Goal: Task Accomplishment & Management: Manage account settings

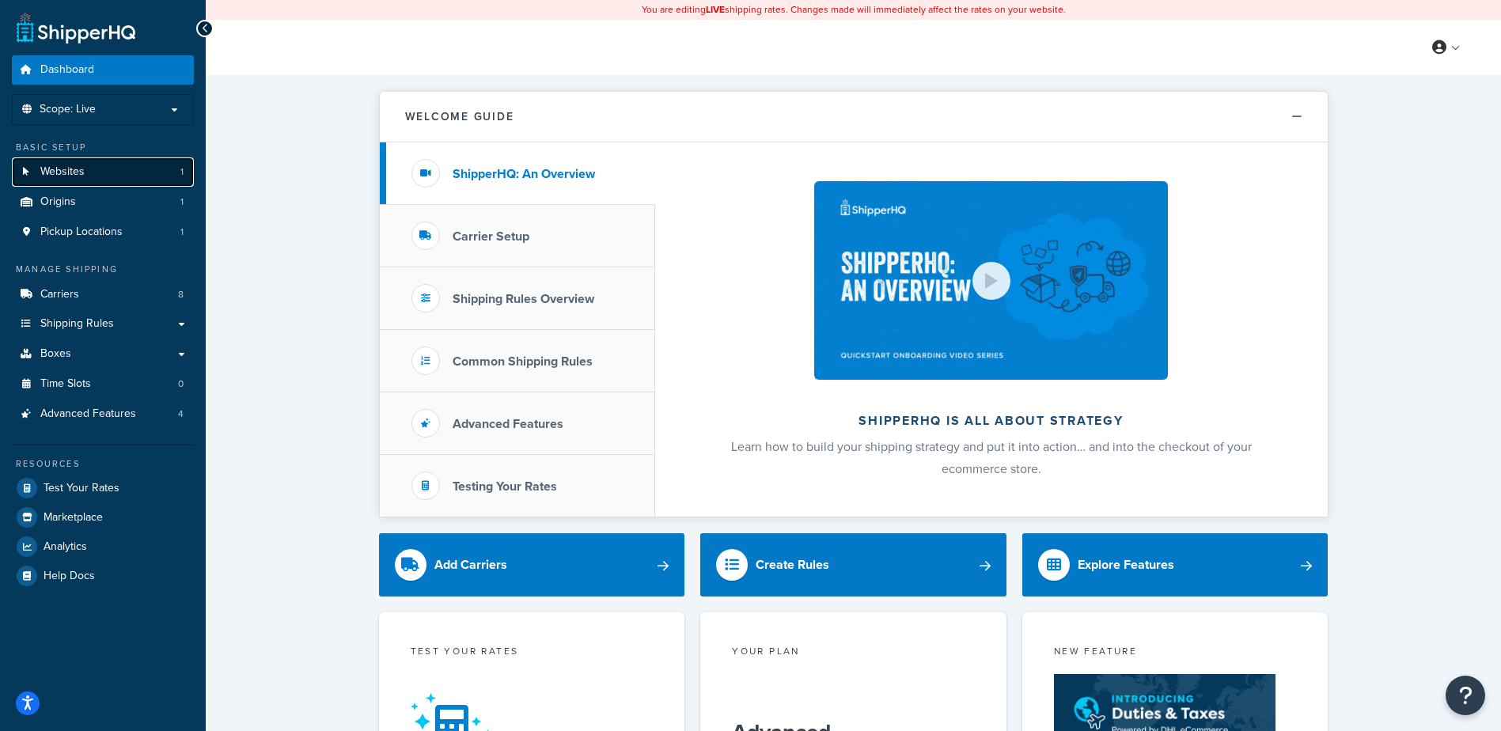
click at [126, 178] on link "Websites 1" at bounding box center [103, 171] width 182 height 29
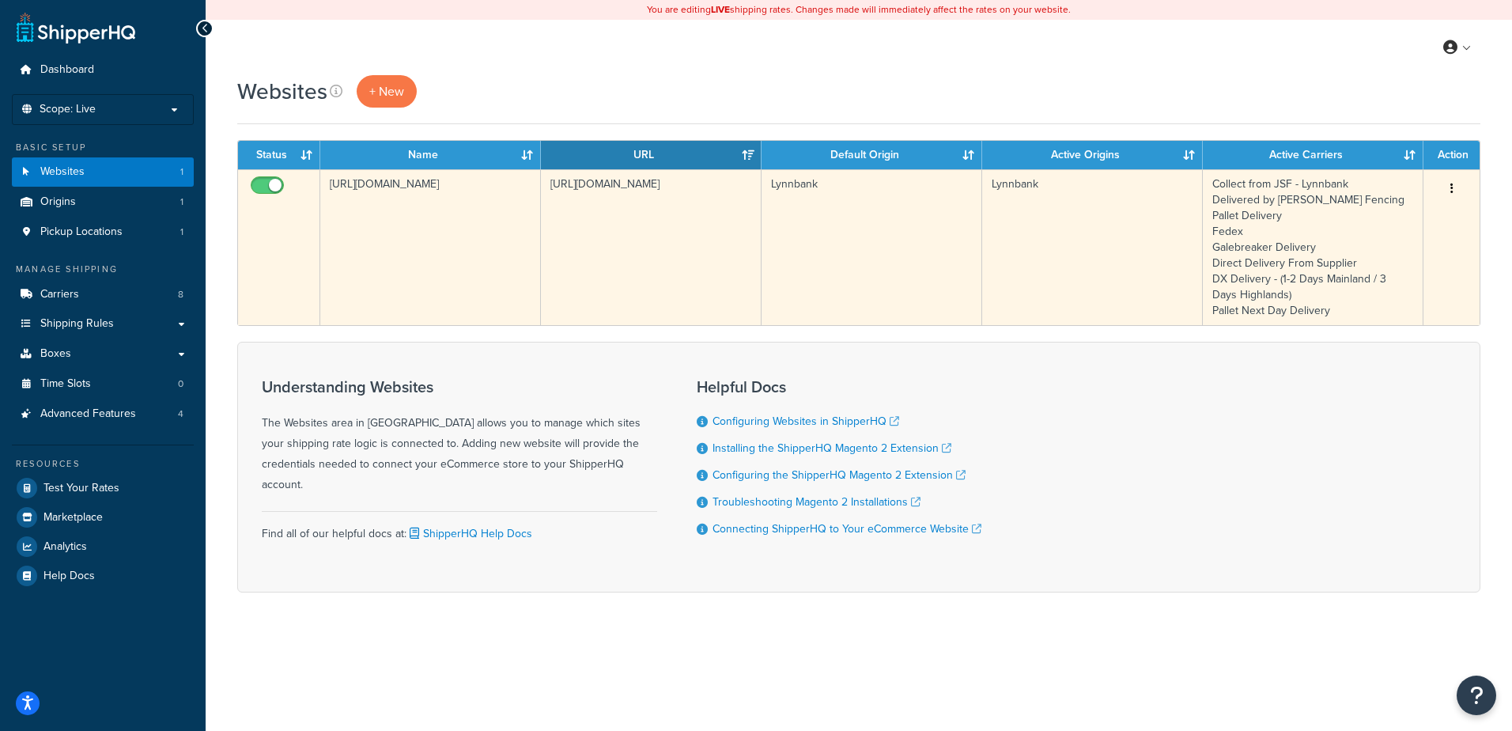
click at [523, 259] on td "https://www.jamessmithfencing.co.uk" at bounding box center [430, 247] width 221 height 156
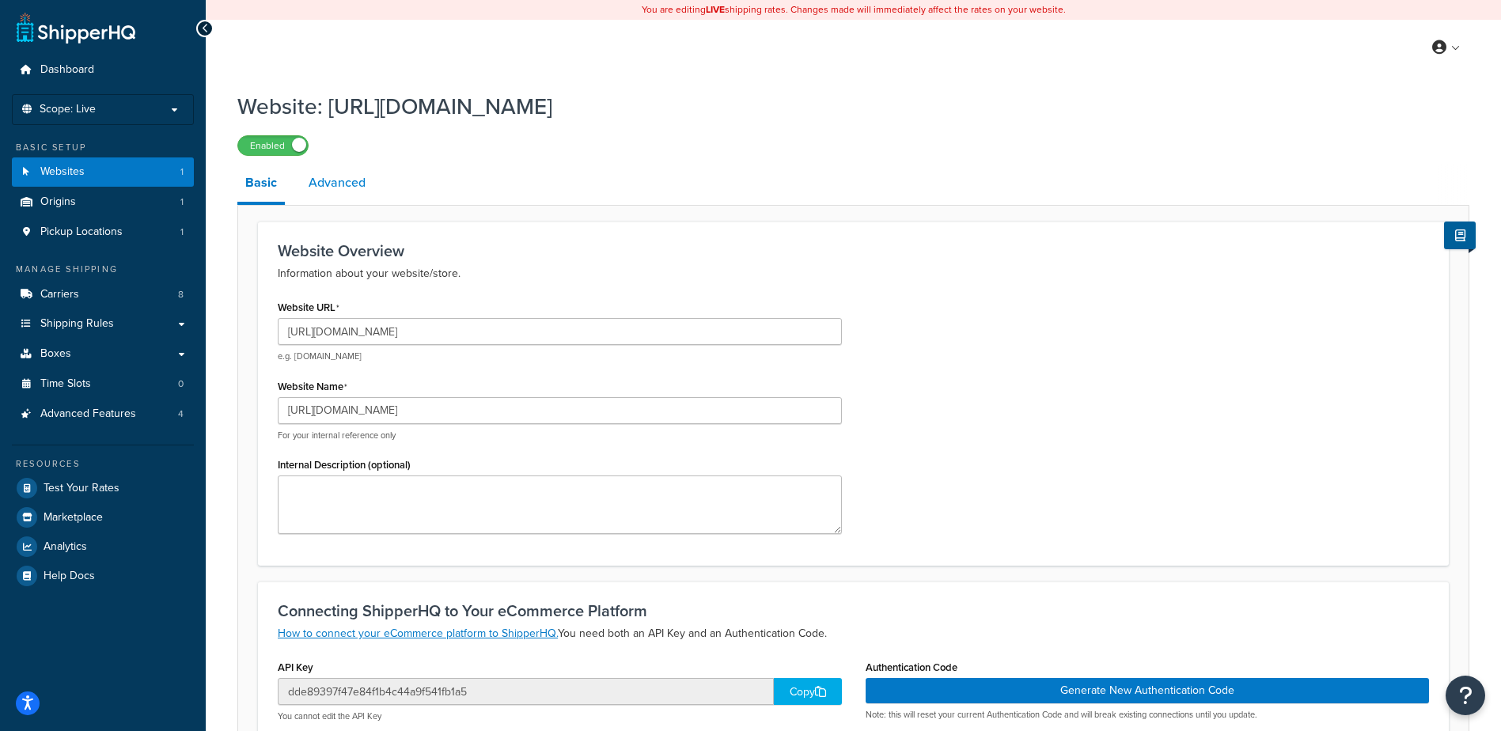
click at [325, 193] on link "Advanced" at bounding box center [337, 183] width 73 height 38
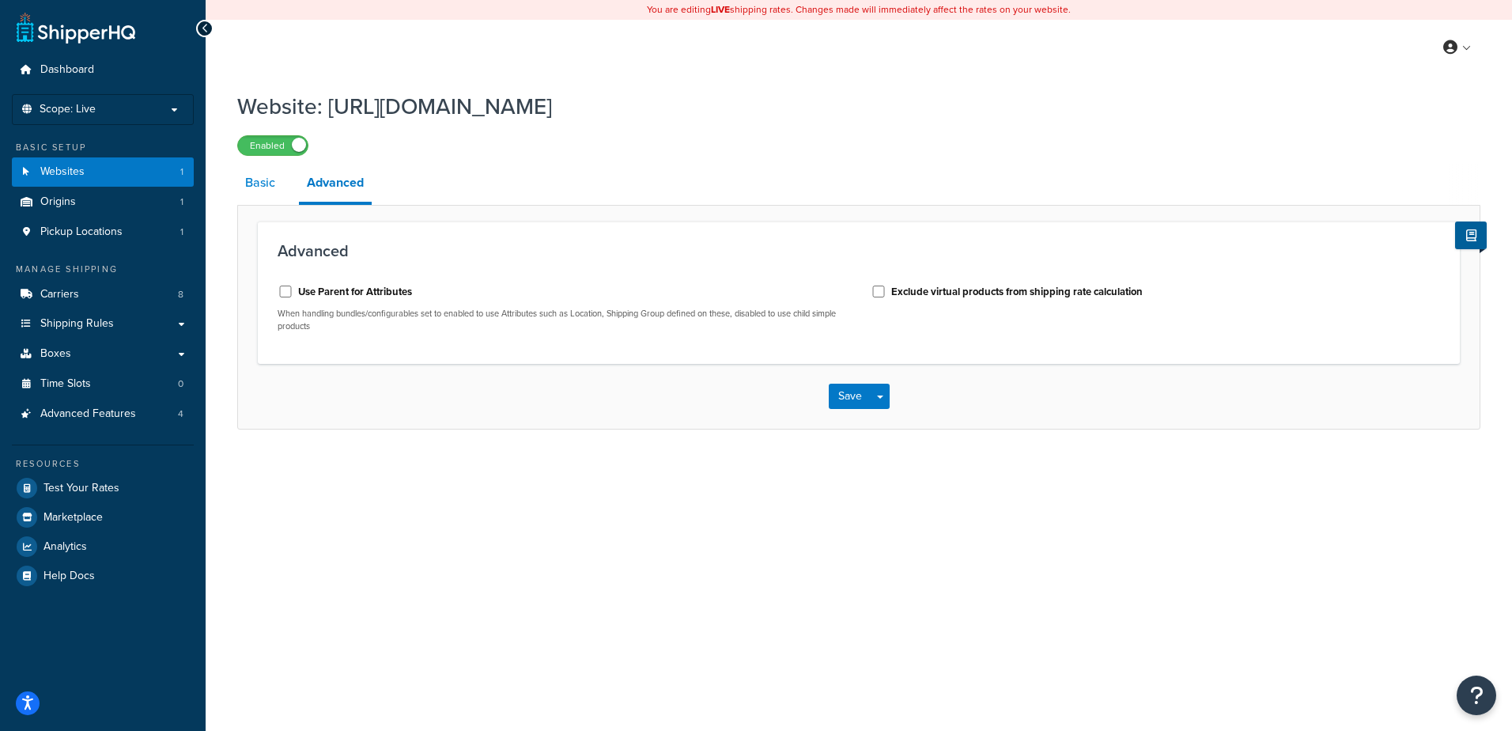
click at [273, 182] on link "Basic" at bounding box center [260, 183] width 46 height 38
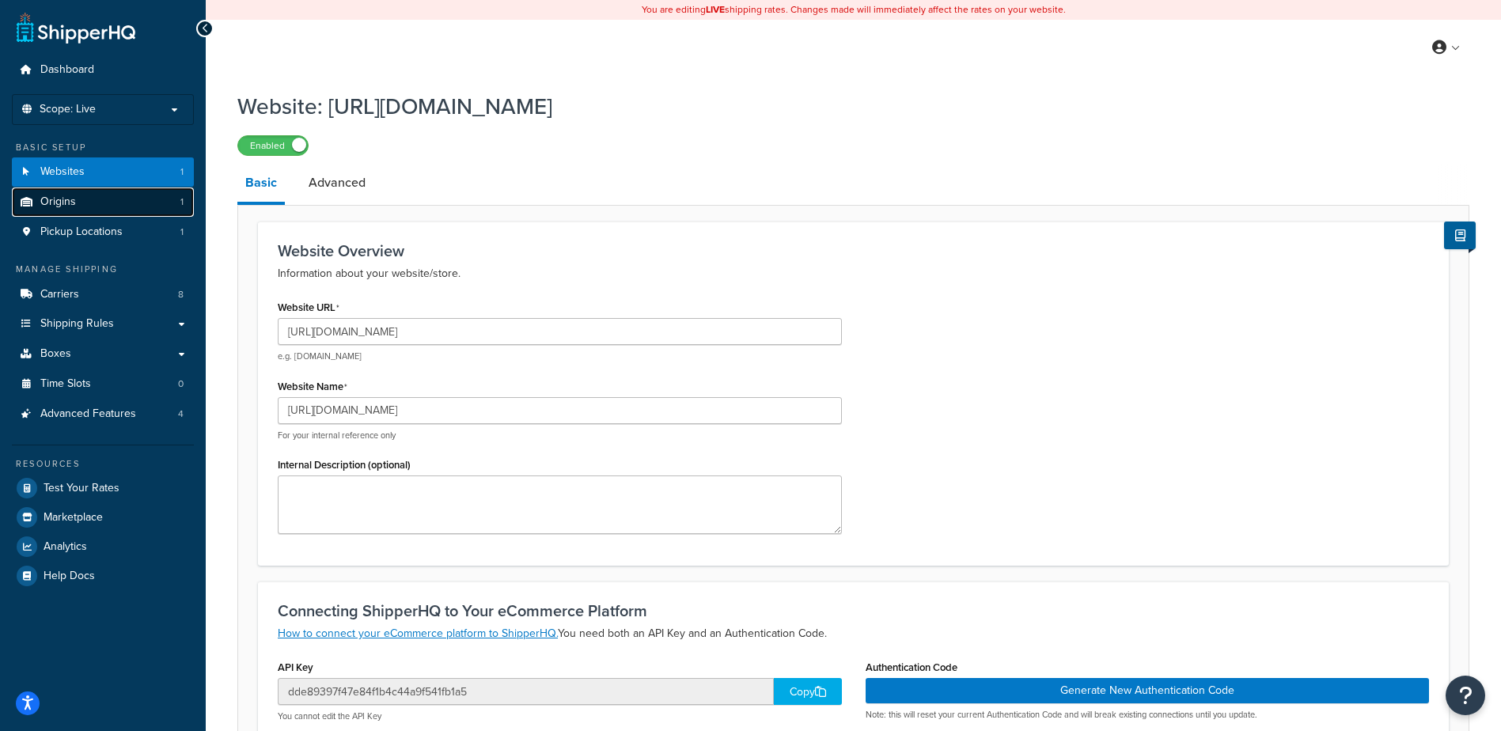
click at [101, 196] on link "Origins 1" at bounding box center [103, 201] width 182 height 29
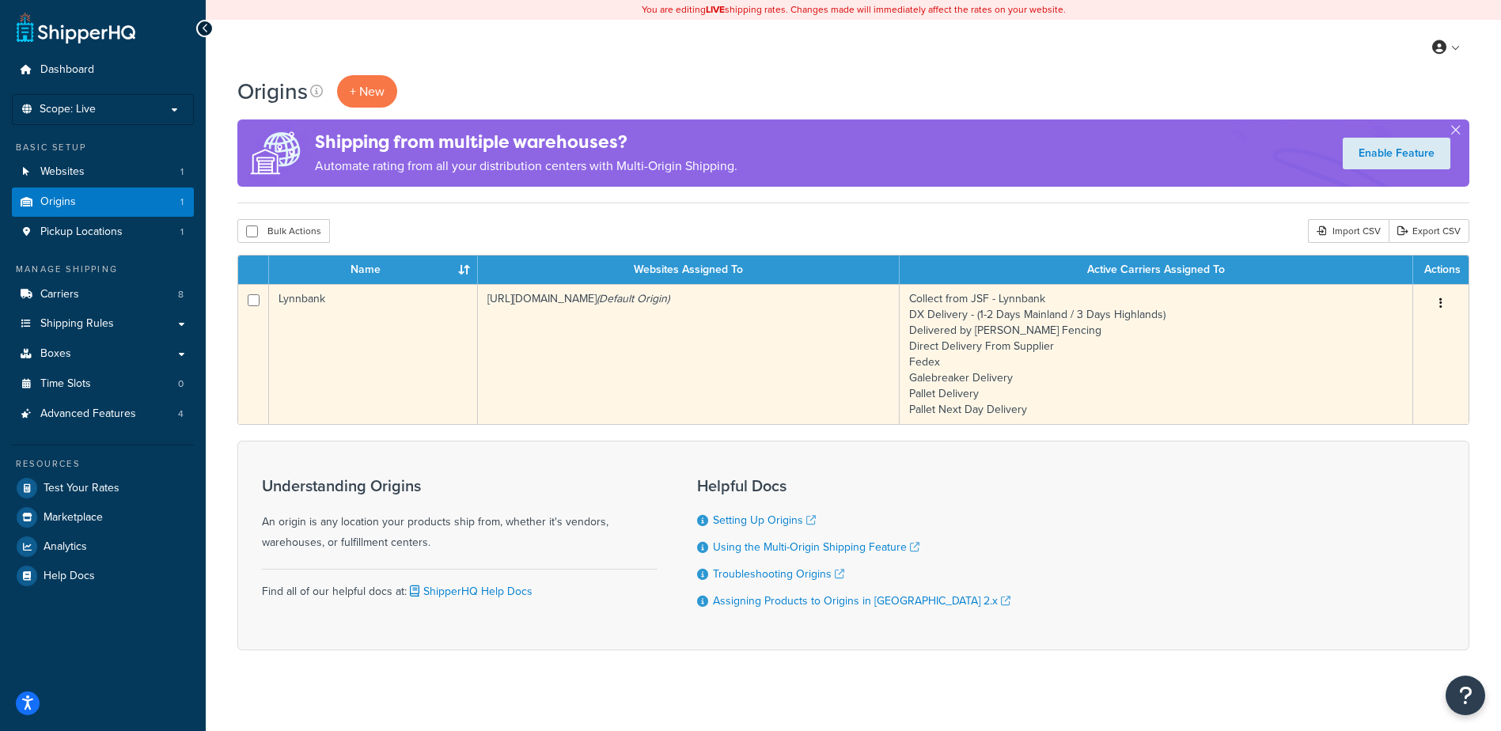
click at [638, 327] on td "https://www.jamessmithfencing.co.uk (Default Origin)" at bounding box center [689, 354] width 422 height 140
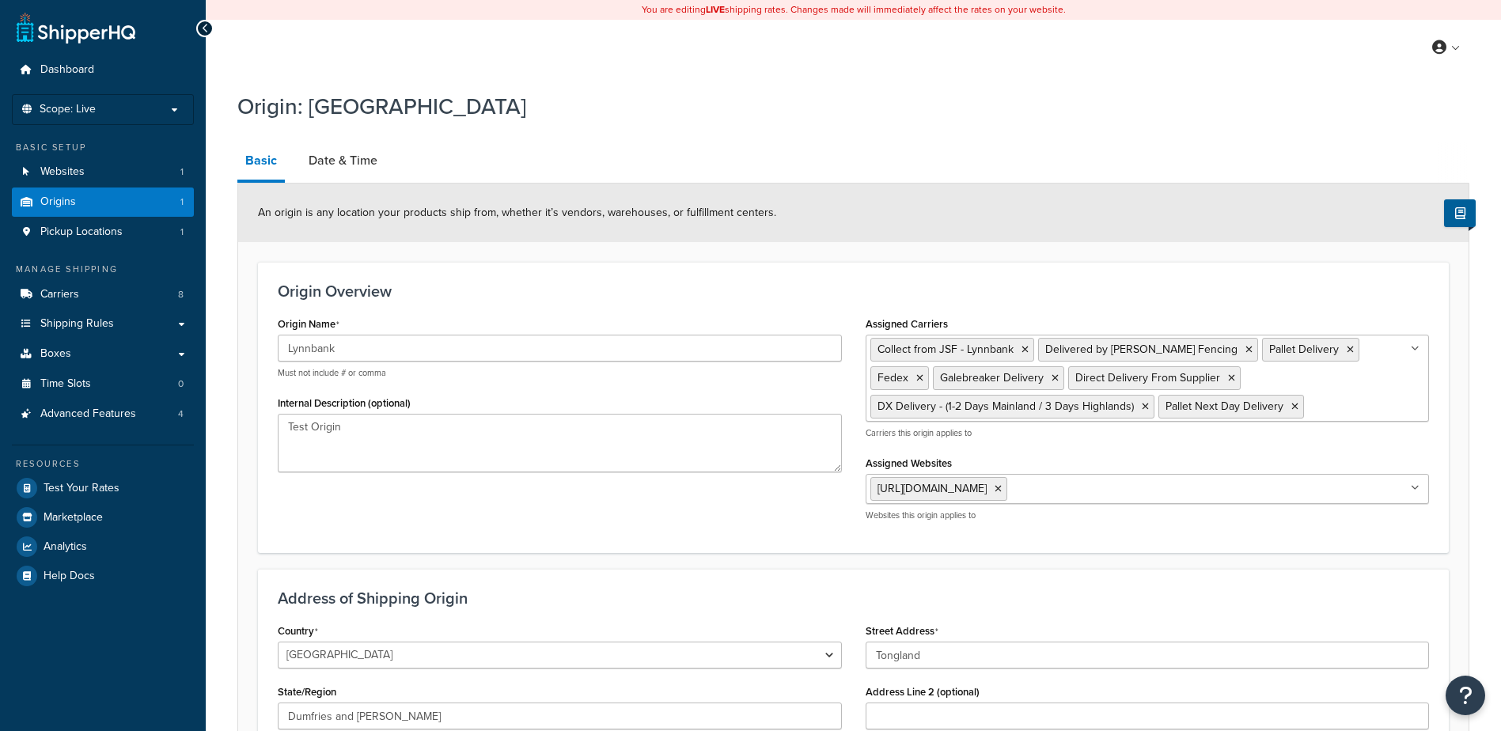
select select "1226"
click at [348, 166] on link "Date & Time" at bounding box center [343, 161] width 85 height 38
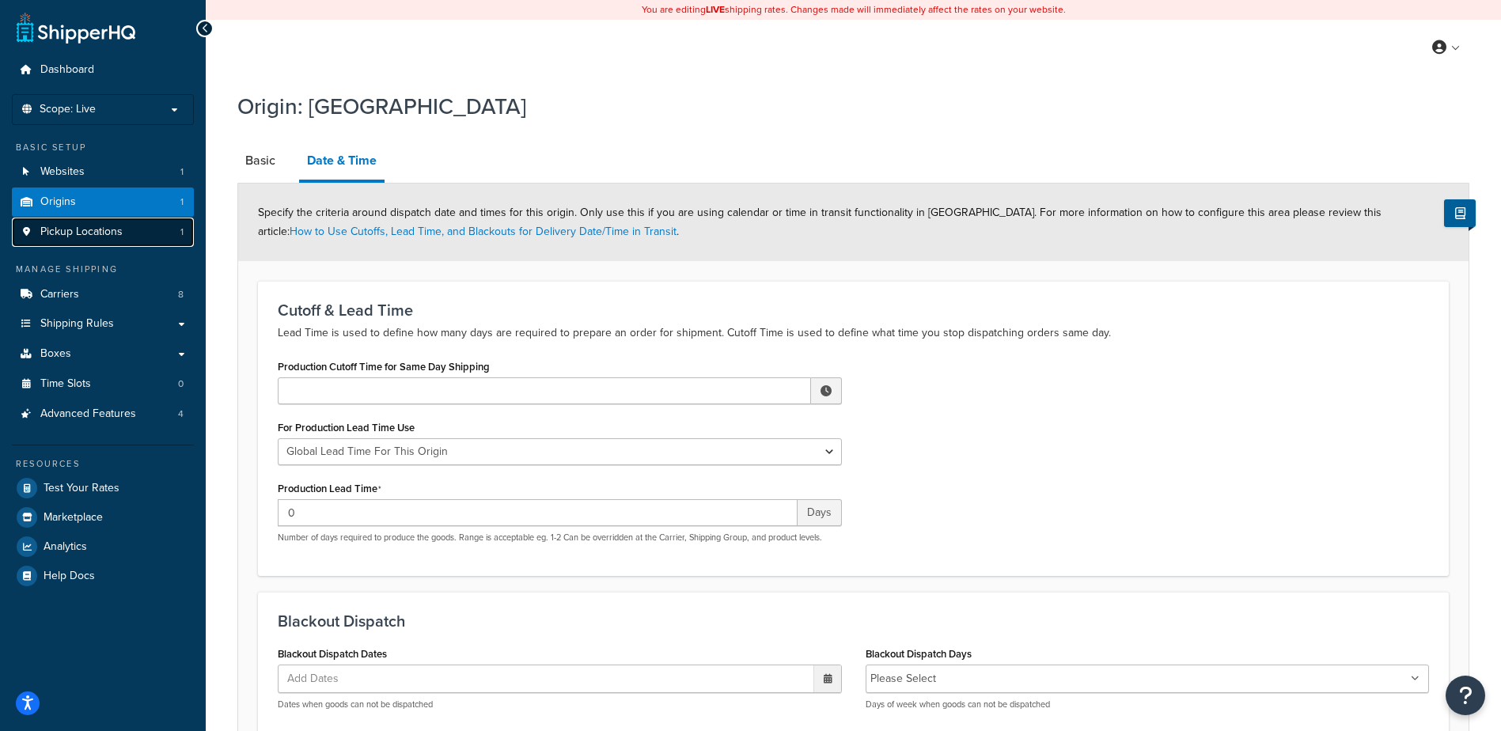
click at [122, 233] on span "Pickup Locations" at bounding box center [81, 231] width 82 height 13
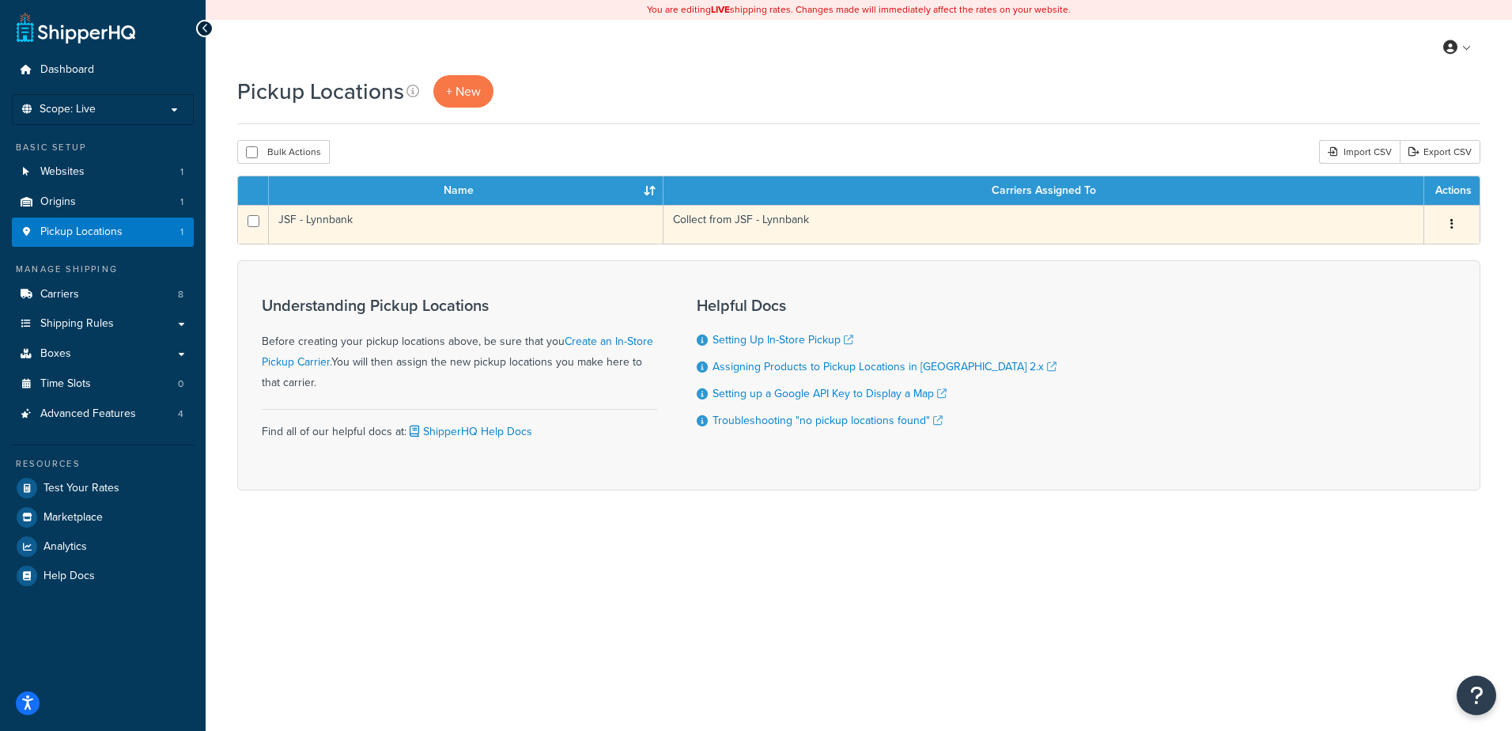
click at [569, 237] on td "JSF - Lynnbank" at bounding box center [466, 224] width 395 height 39
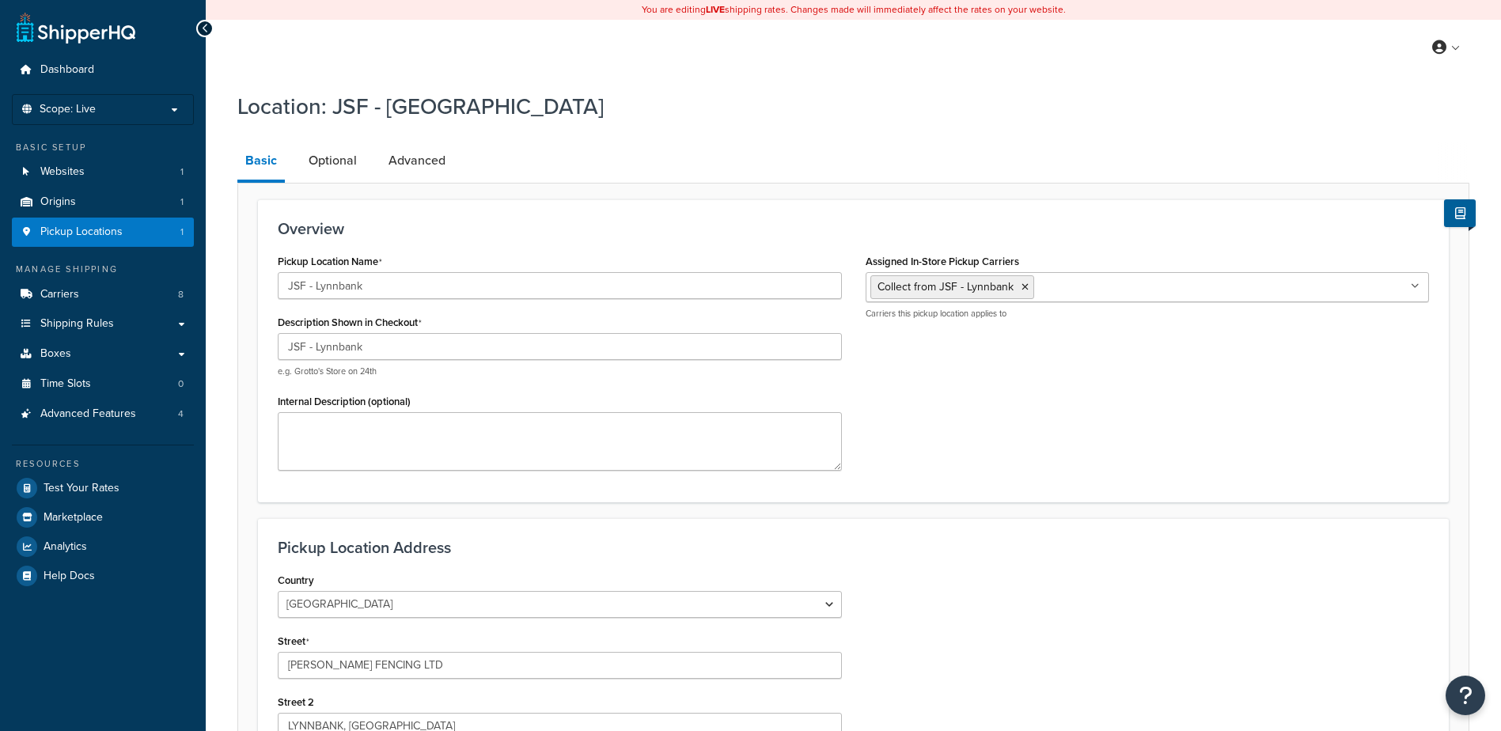
select select "1226"
click at [343, 168] on link "Optional" at bounding box center [333, 161] width 64 height 38
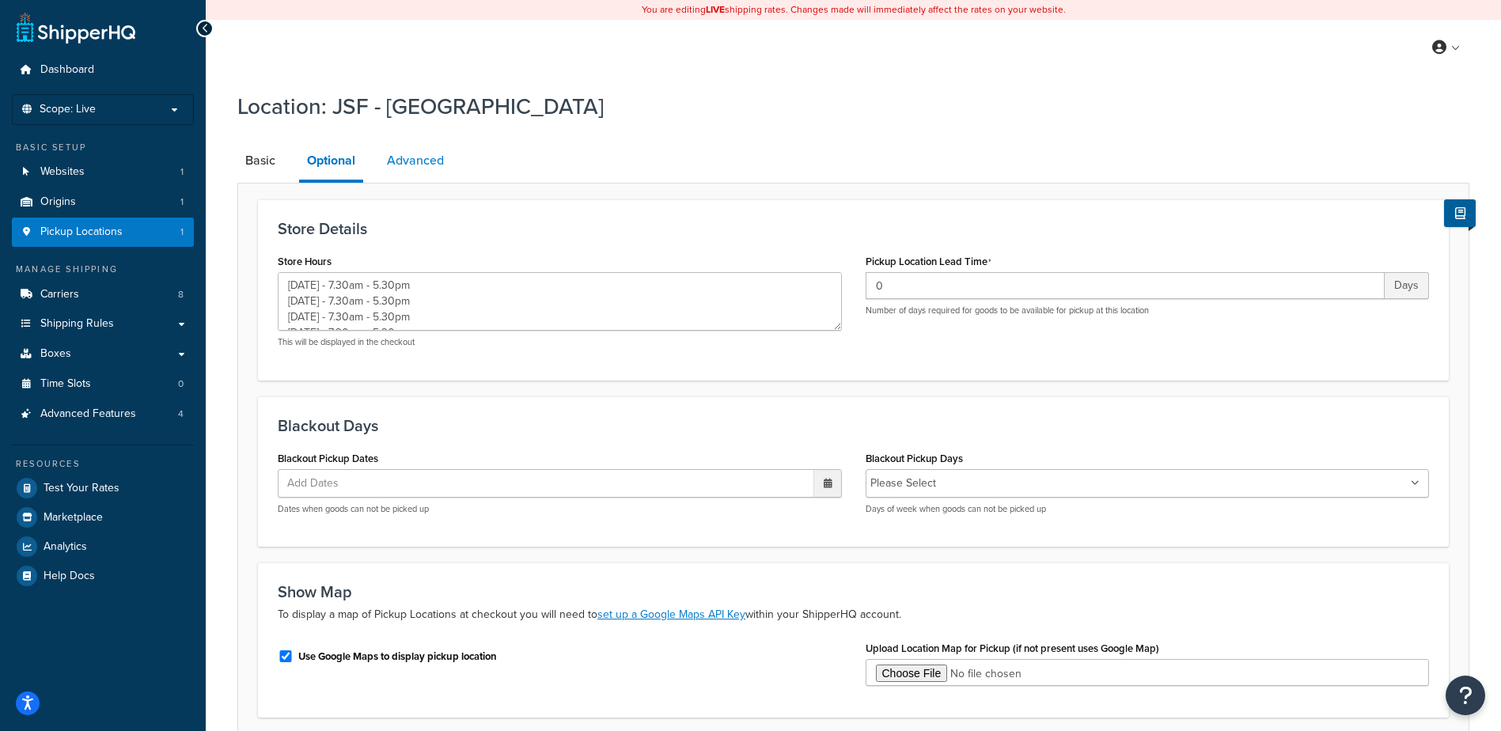
click at [409, 168] on link "Advanced" at bounding box center [415, 161] width 73 height 38
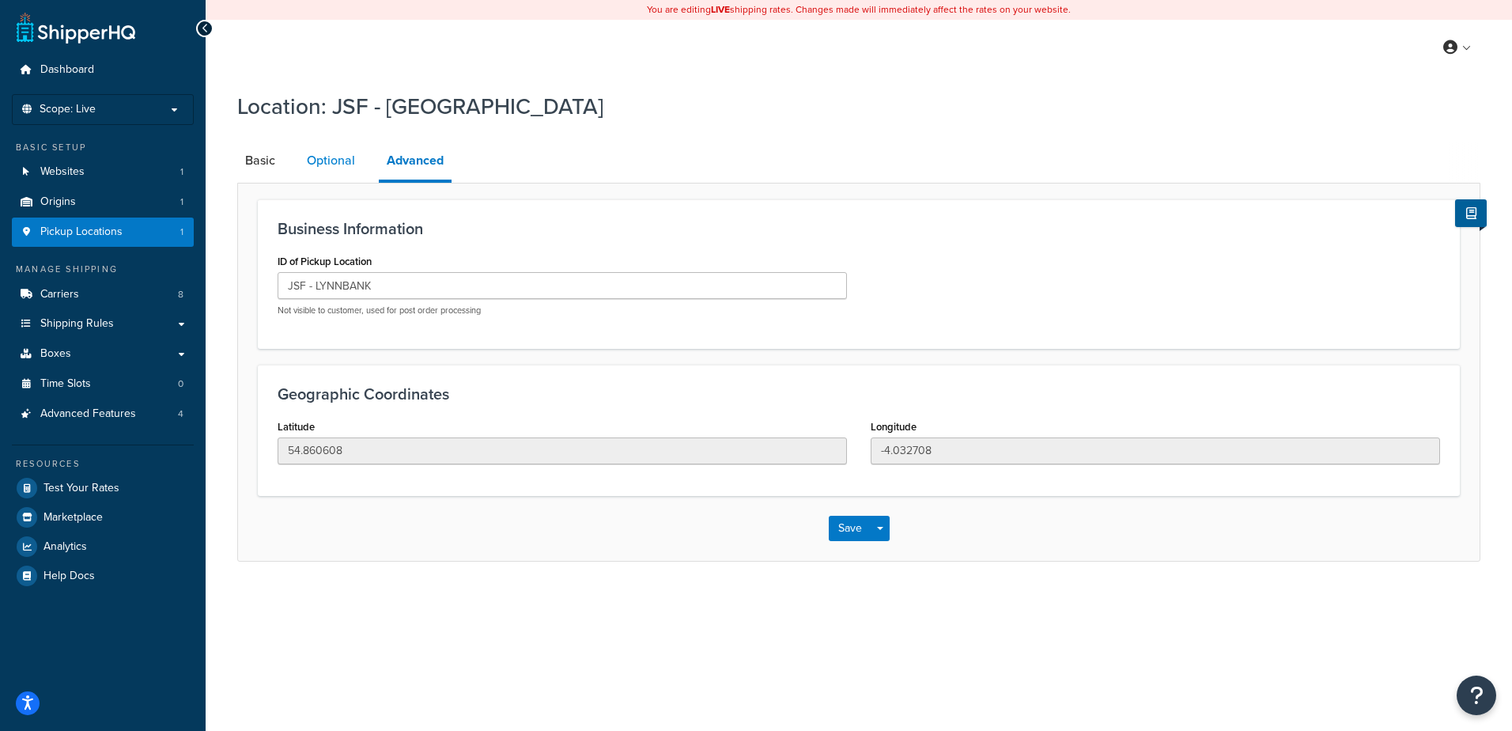
click at [316, 166] on link "Optional" at bounding box center [331, 161] width 64 height 38
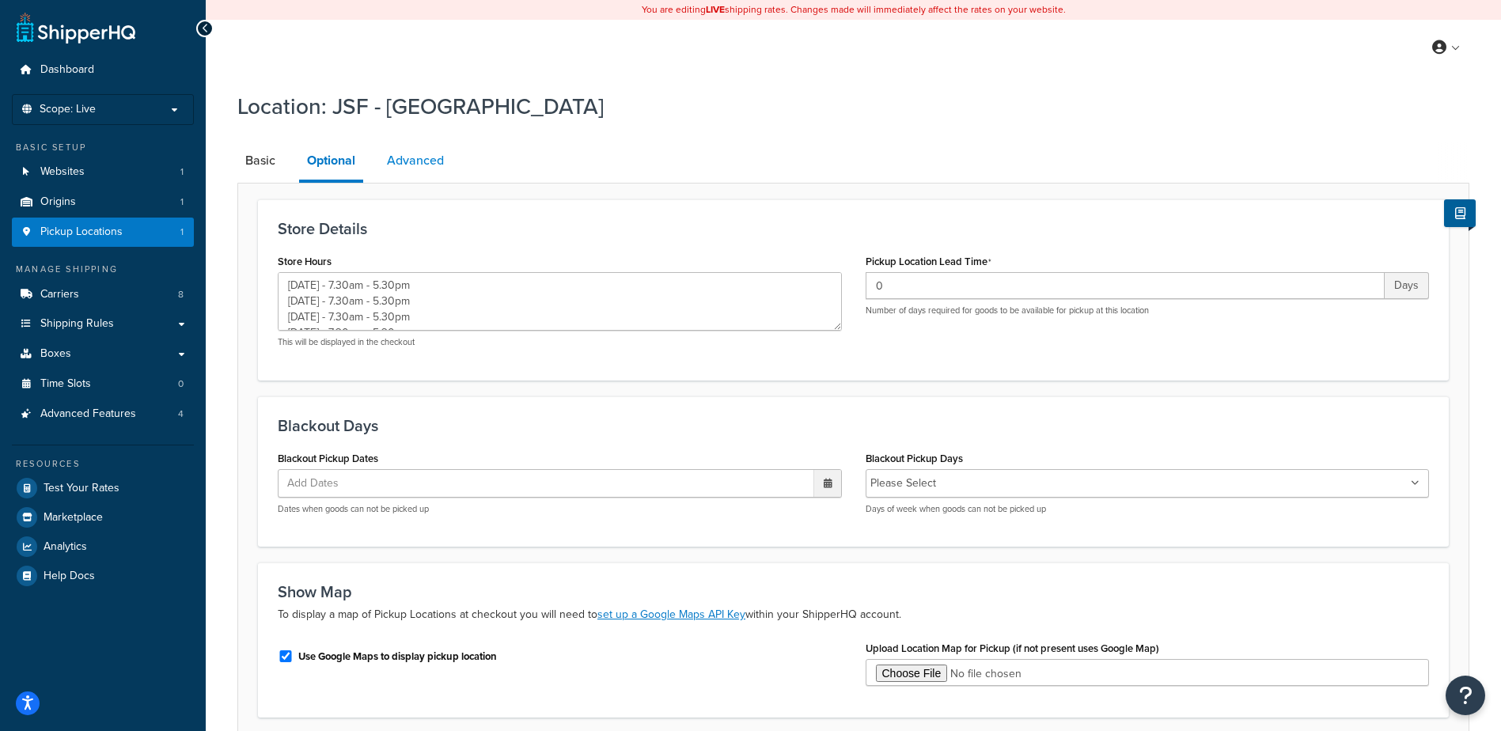
click at [427, 153] on link "Advanced" at bounding box center [415, 161] width 73 height 38
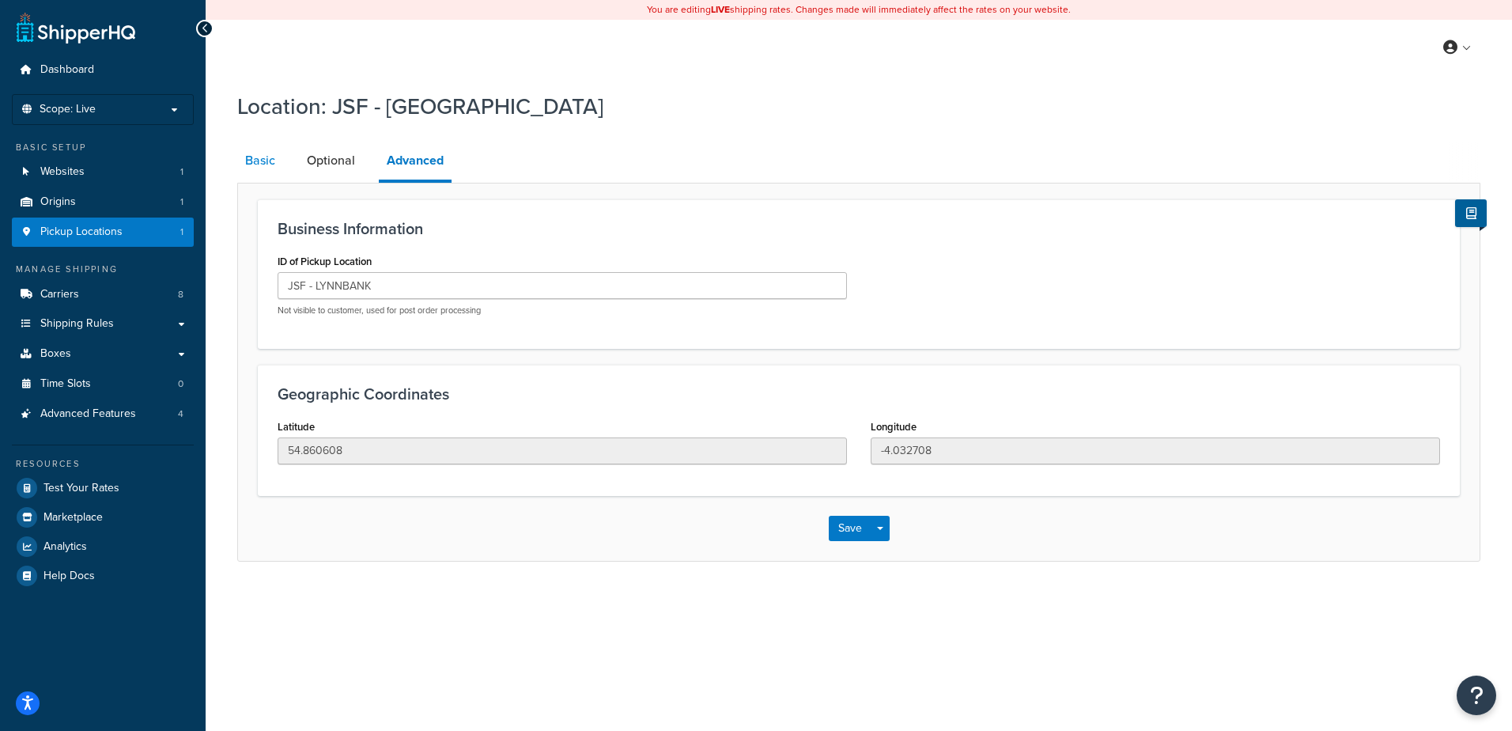
click at [271, 159] on link "Basic" at bounding box center [260, 161] width 46 height 38
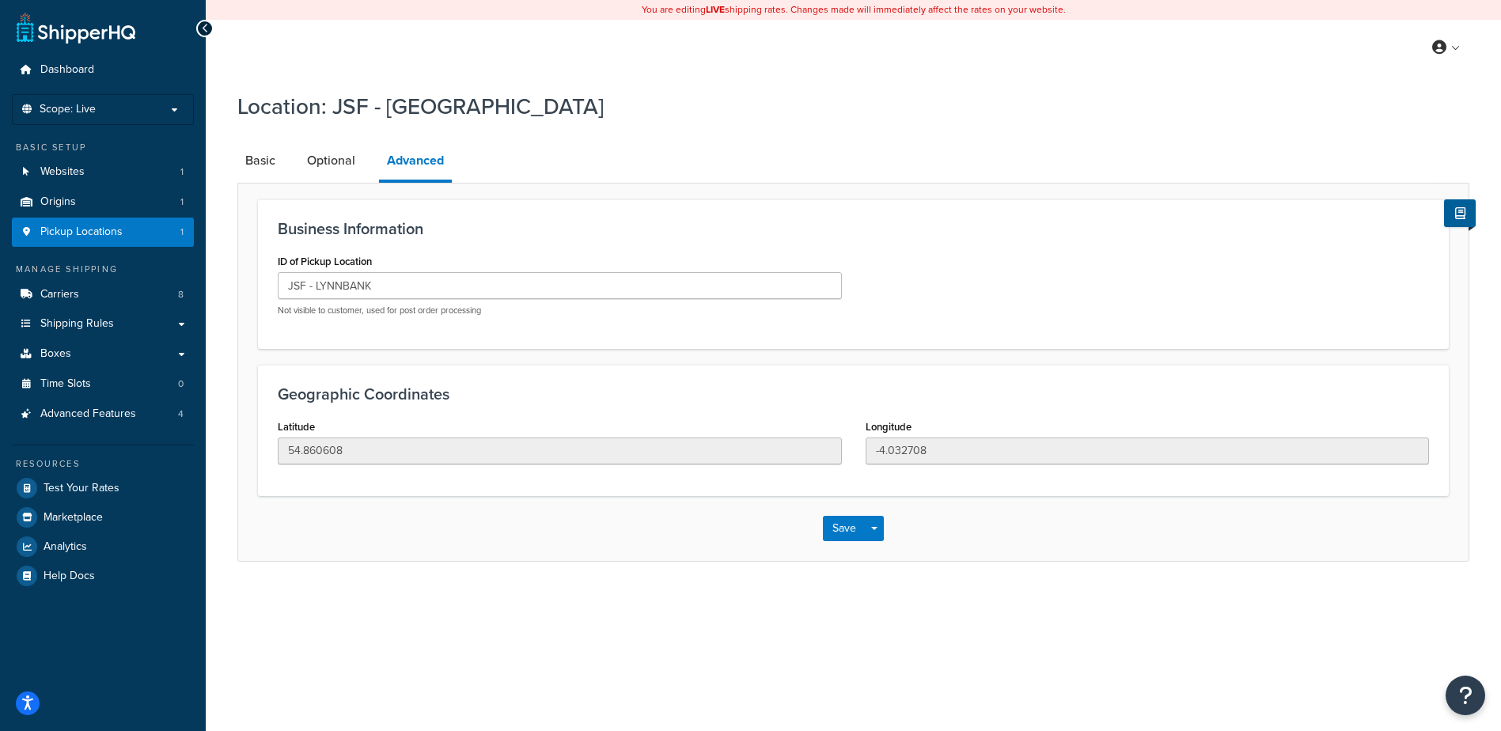
select select "1226"
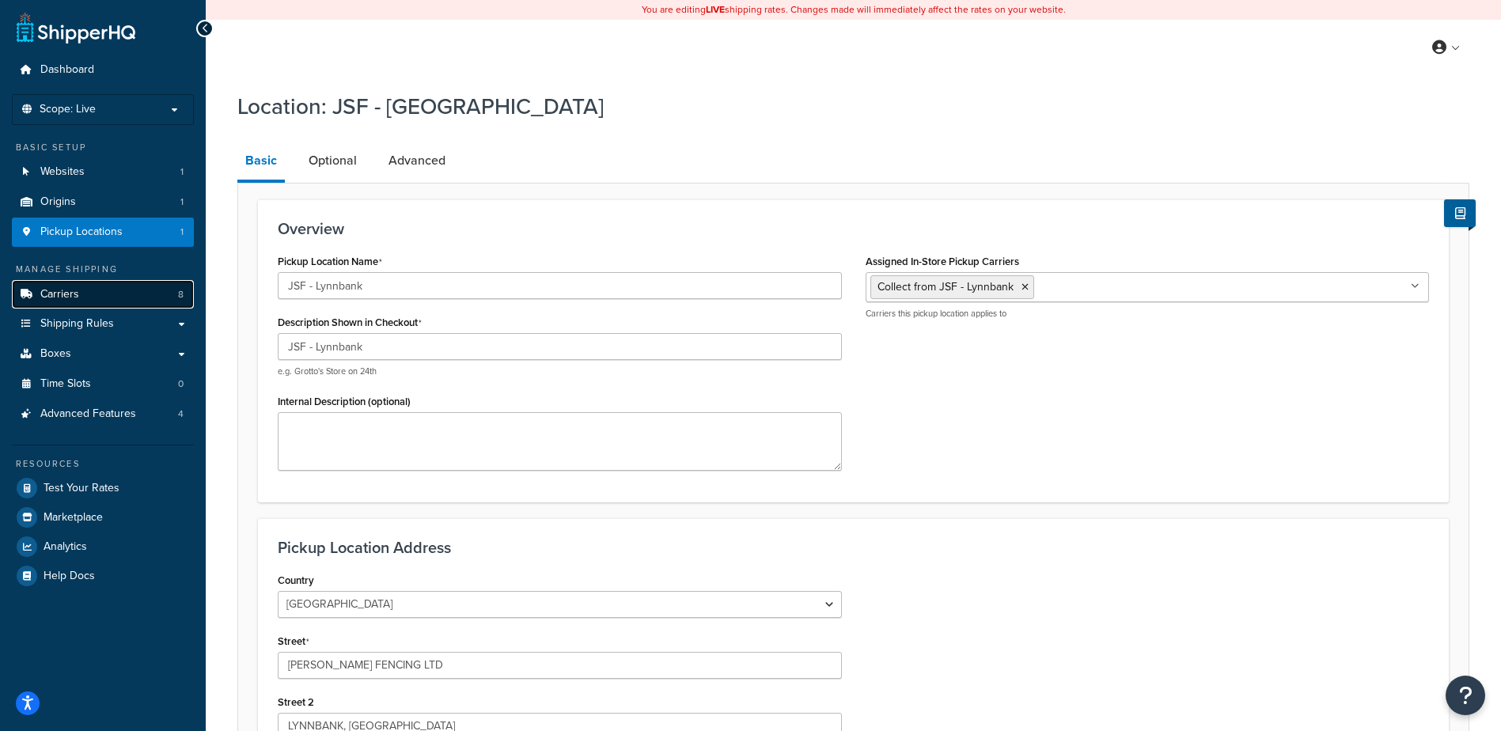
click at [89, 294] on link "Carriers 8" at bounding box center [103, 294] width 182 height 29
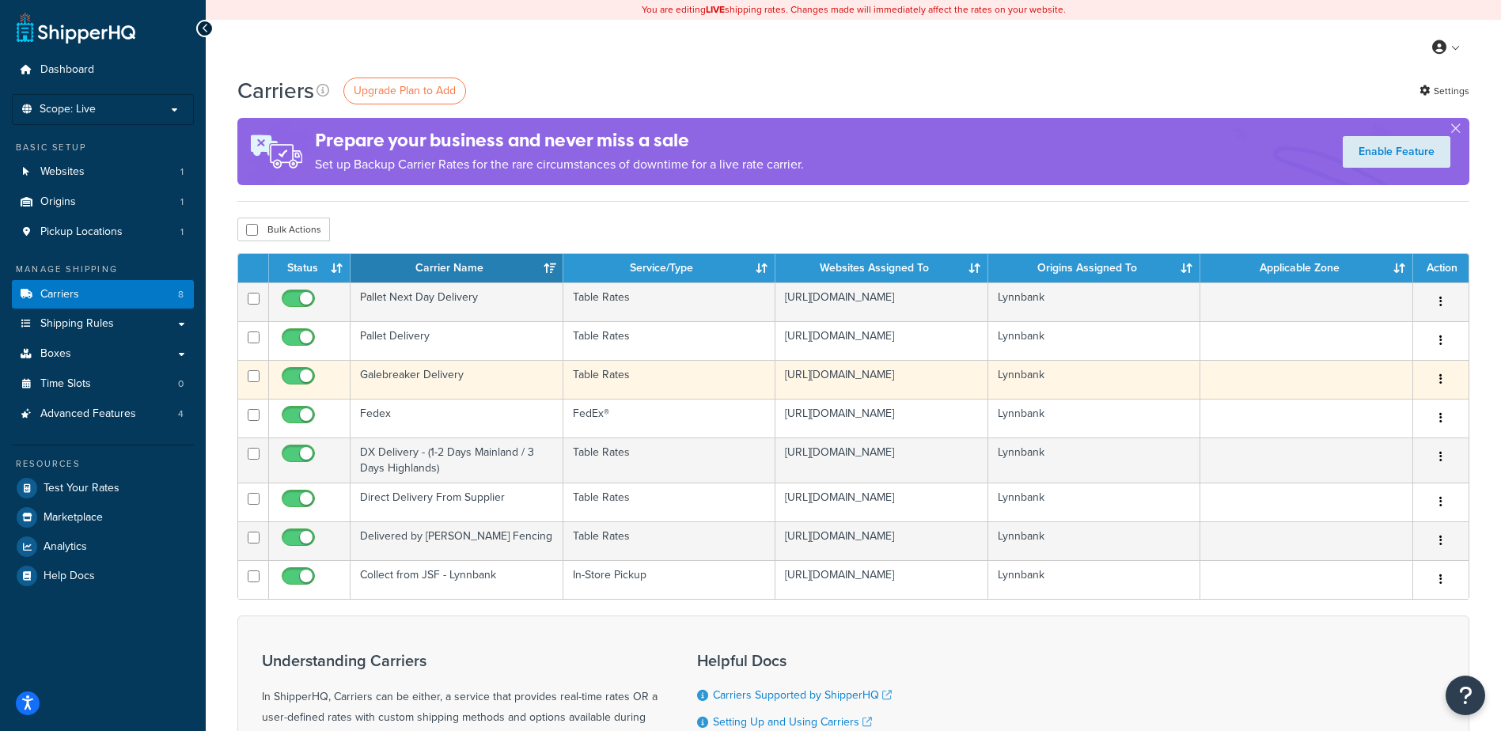
click at [475, 375] on td "Galebreaker Delivery" at bounding box center [456, 379] width 213 height 39
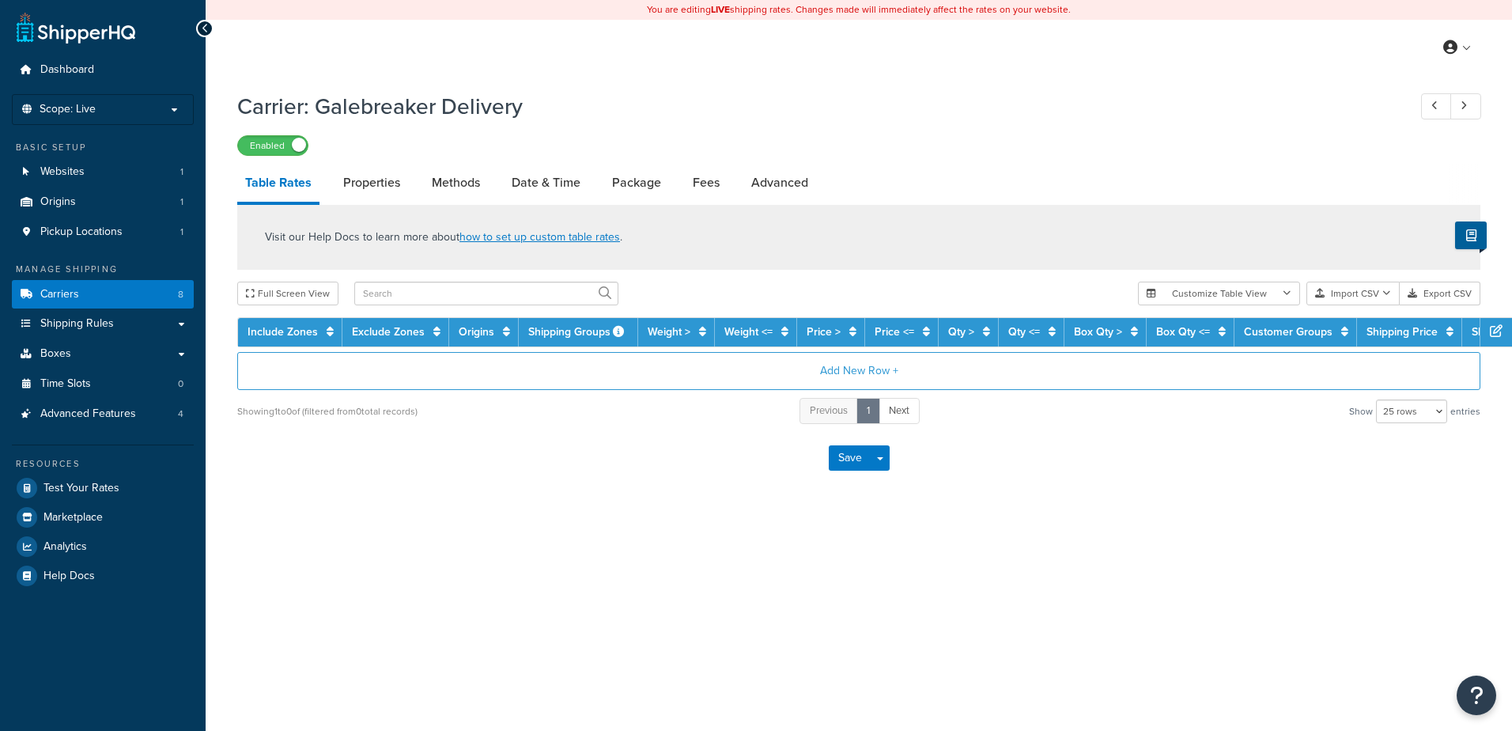
select select "25"
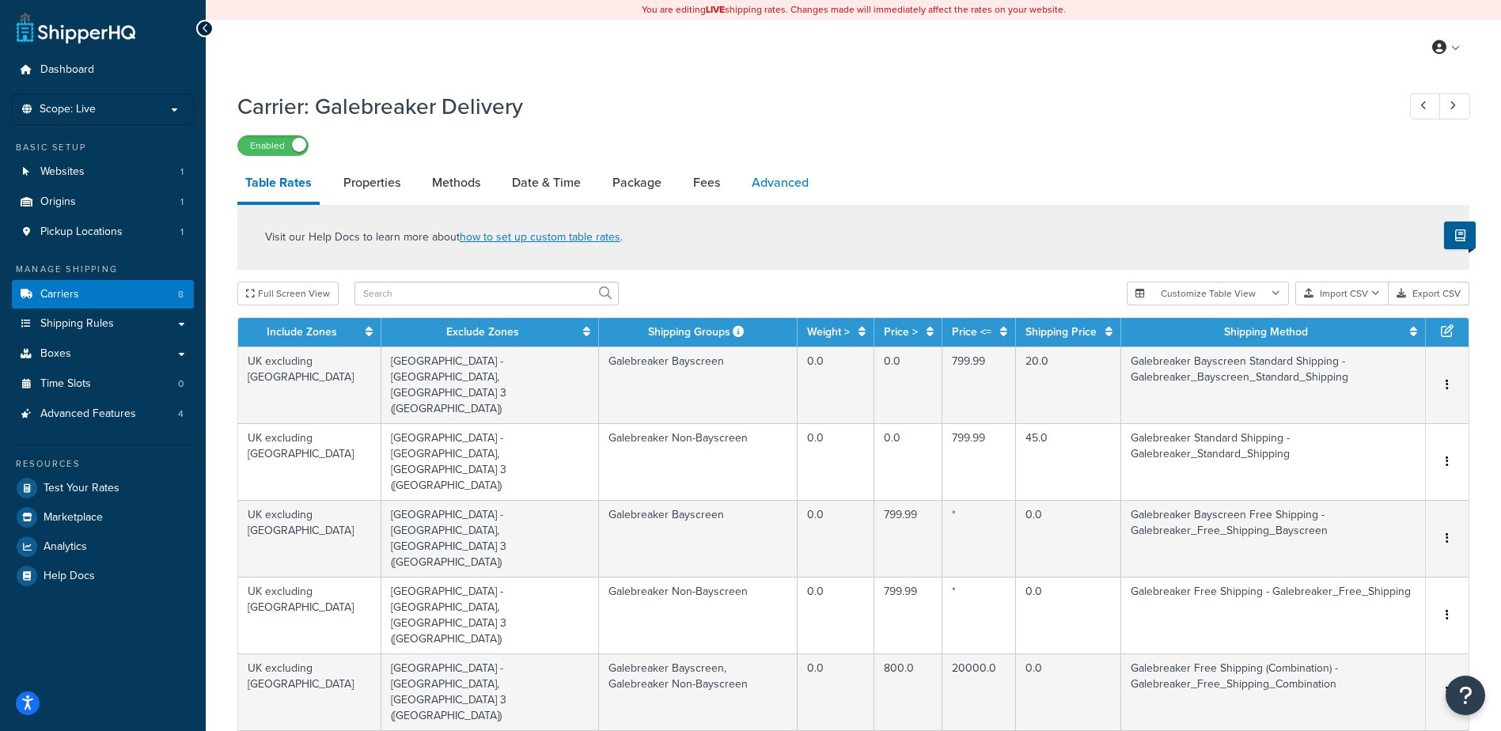
click at [790, 192] on link "Advanced" at bounding box center [780, 183] width 73 height 38
select select "false"
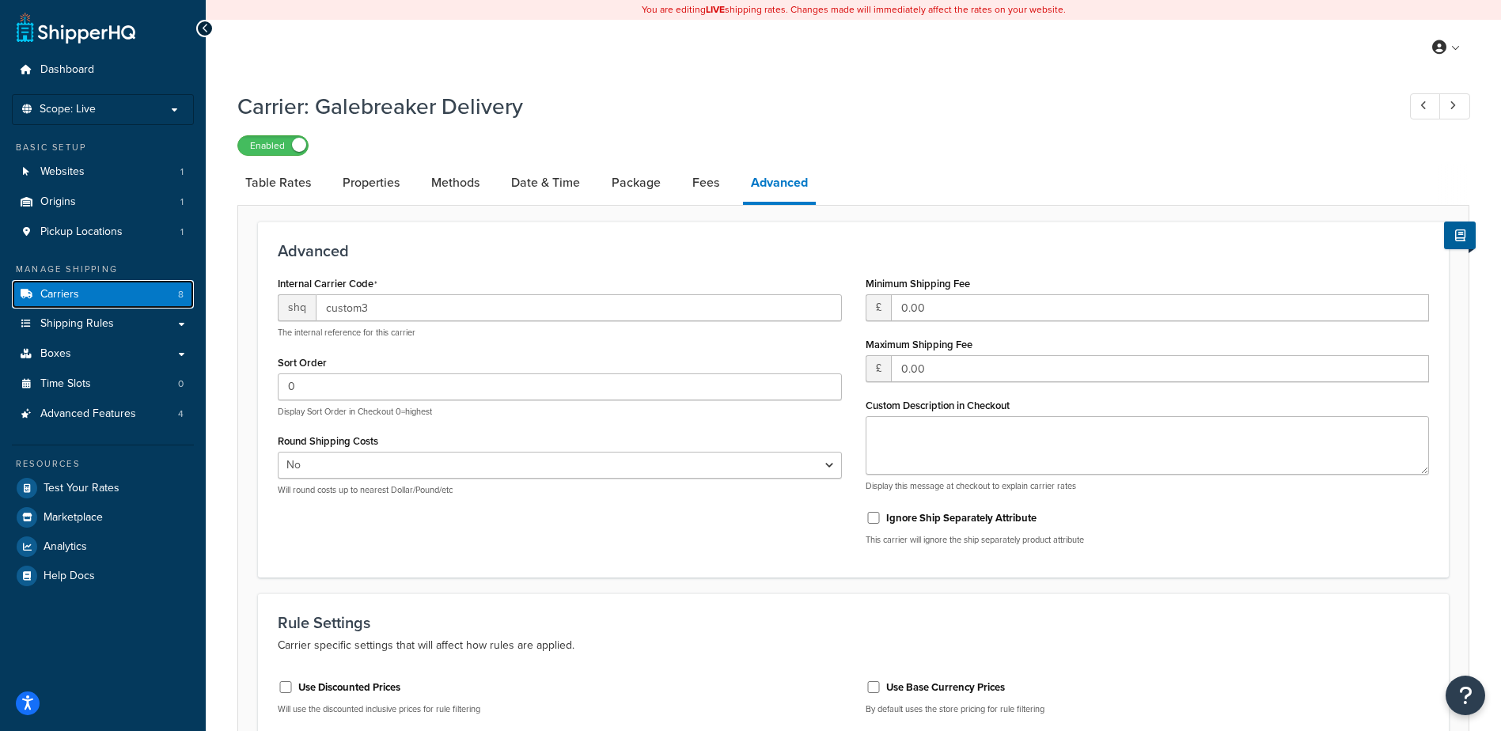
click at [91, 294] on link "Carriers 8" at bounding box center [103, 294] width 182 height 29
